Goal: Navigation & Orientation: Find specific page/section

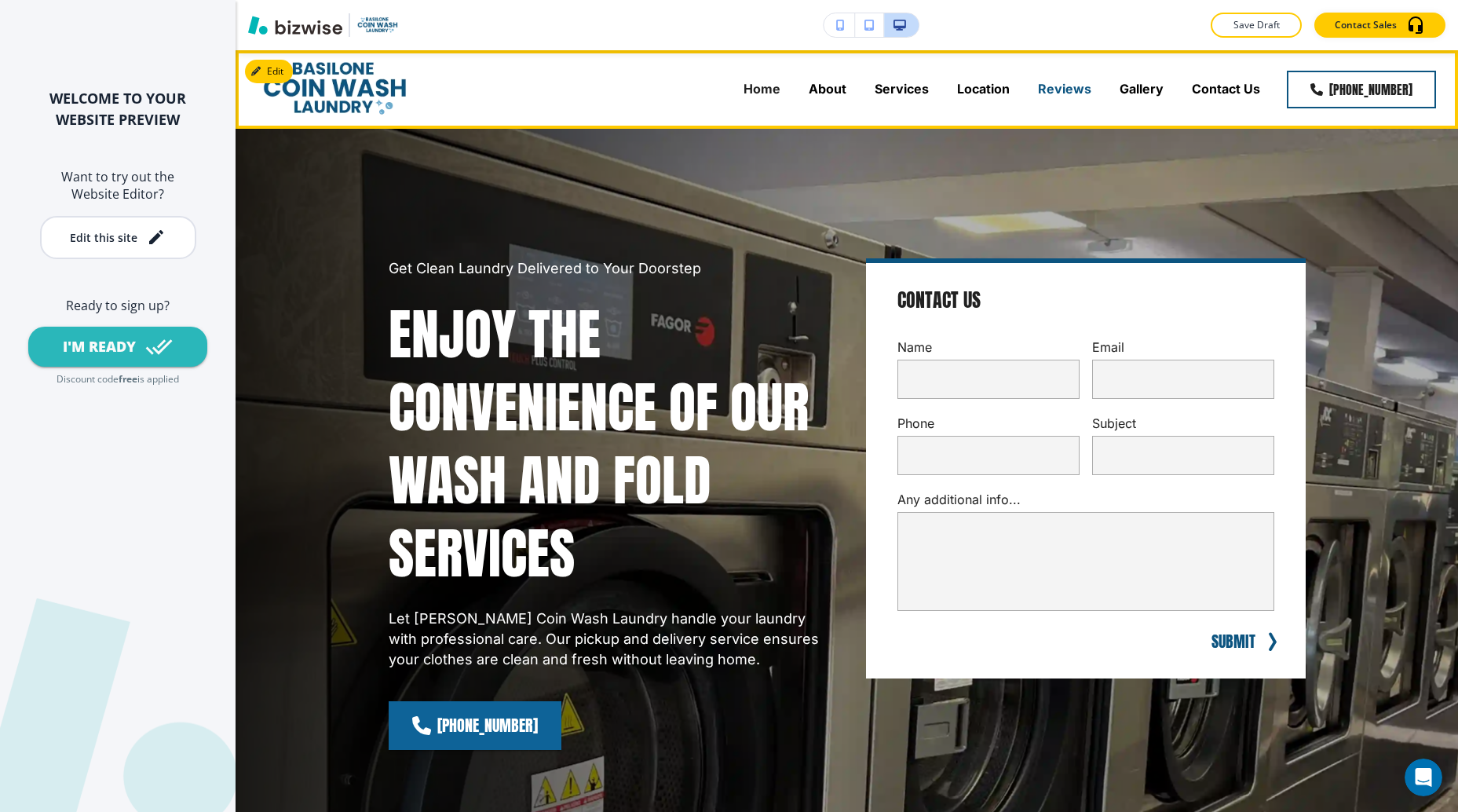
click at [1070, 86] on p "Reviews" at bounding box center [1065, 90] width 54 height 18
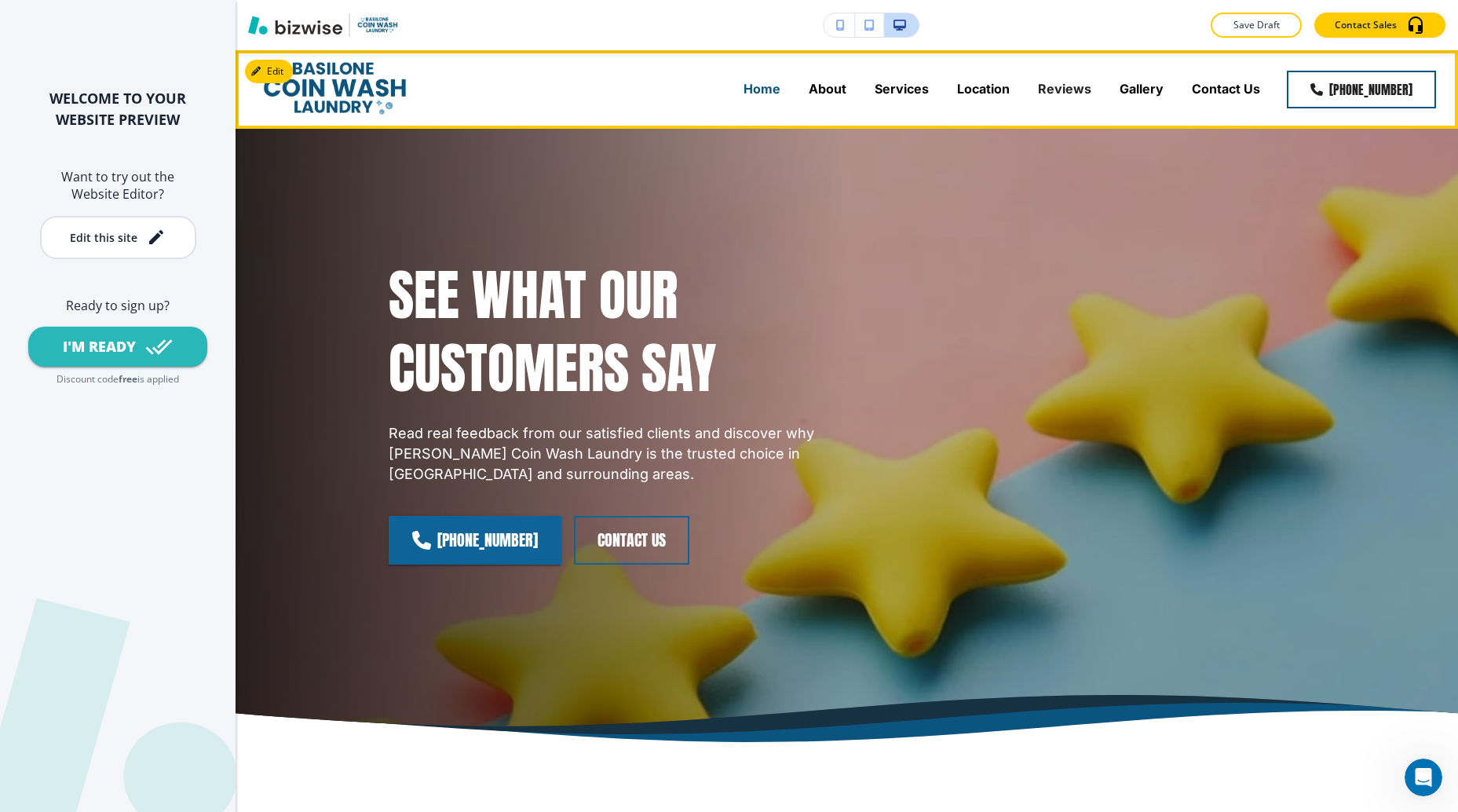
click at [772, 86] on p "Home" at bounding box center [762, 90] width 37 height 18
